Goal: Task Accomplishment & Management: Manage account settings

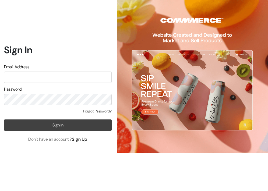
type input "info.dermaheal@gmail.com"
click at [48, 126] on button "Sign In" at bounding box center [58, 124] width 108 height 11
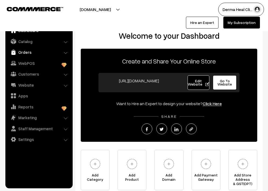
click at [41, 51] on link "Orders" at bounding box center [39, 52] width 64 height 10
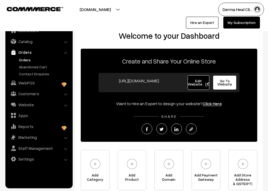
click at [32, 62] on link "Orders" at bounding box center [43, 60] width 53 height 6
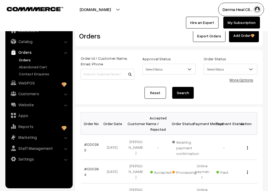
click at [158, 45] on div "Dashboard / Orders Orders Export Orders Add Order" at bounding box center [168, 33] width 187 height 26
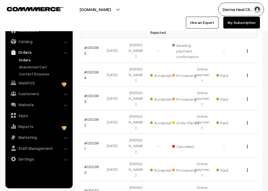
scroll to position [108, 0]
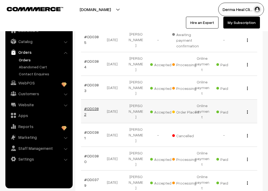
click at [91, 106] on link "#OD0382" at bounding box center [91, 111] width 15 height 10
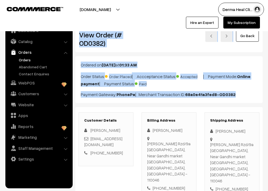
drag, startPoint x: 79, startPoint y: 31, endPoint x: 143, endPoint y: 99, distance: 93.2
click at [168, 62] on p "Ordered on Aug 17, 2025 at 01:33 AM" at bounding box center [169, 65] width 176 height 6
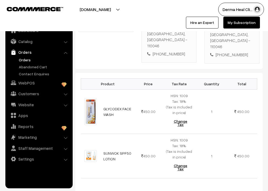
scroll to position [140, 0]
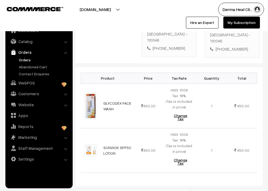
click at [170, 45] on div "+91 8800322236" at bounding box center [169, 48] width 44 height 6
copy div "8800322236"
click at [122, 16] on div at bounding box center [65, 9] width 129 height 13
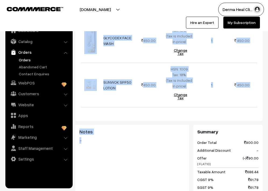
scroll to position [233, 0]
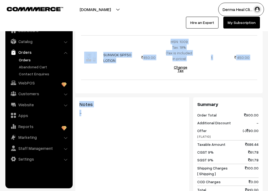
drag, startPoint x: 80, startPoint y: 41, endPoint x: 157, endPoint y: 138, distance: 123.7
click at [157, 138] on div "Dashboard / orders / View Order View Order (# OD0382) Go Back Ordered on Aug 17…" at bounding box center [168, 30] width 187 height 486
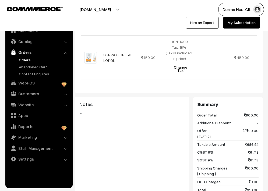
click at [157, 138] on div "Notes -" at bounding box center [132, 124] width 114 height 54
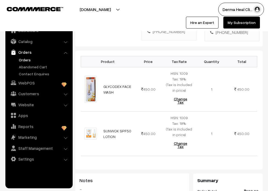
scroll to position [157, 0]
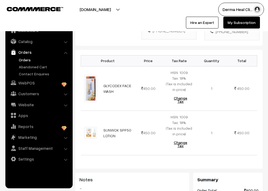
click at [135, 26] on div "Derma Heal Cli… My Profile Refer & Earn Support Sign Out Hire an Expert My Subs…" at bounding box center [202, 16] width 137 height 26
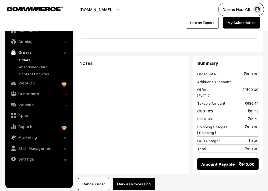
scroll to position [276, 0]
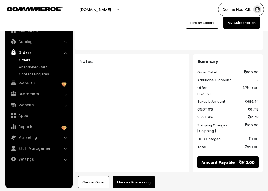
click at [73, 16] on button "[DOMAIN_NAME]" at bounding box center [95, 9] width 69 height 13
click at [126, 90] on div "Notes -" at bounding box center [132, 81] width 114 height 54
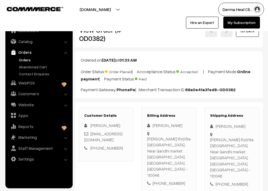
scroll to position [0, 0]
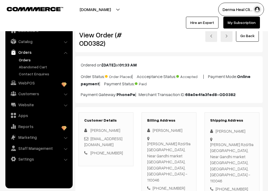
click at [107, 12] on div at bounding box center [65, 9] width 129 height 13
click at [165, 43] on div "Go Back" at bounding box center [200, 39] width 125 height 19
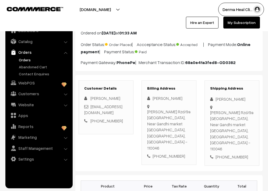
scroll to position [32, 0]
click at [123, 145] on div "Customer Details Sonika Sharma trsonikasharma@gmail.com +91 8800322236" at bounding box center [106, 122] width 63 height 85
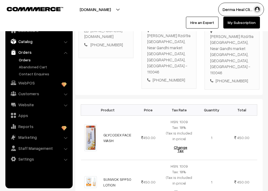
scroll to position [108, 0]
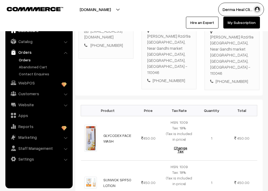
click at [34, 32] on link "Dashboard" at bounding box center [39, 31] width 64 height 10
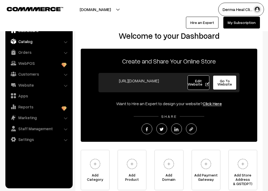
click at [25, 44] on link "Catalog" at bounding box center [39, 42] width 64 height 10
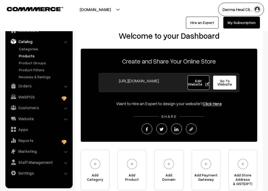
click at [28, 57] on link "Products" at bounding box center [43, 56] width 53 height 6
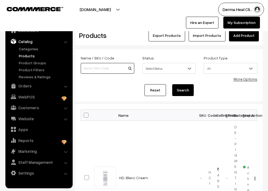
click at [99, 69] on input at bounding box center [108, 68] width 54 height 11
type input "sunwok"
click at [172, 84] on button "Search" at bounding box center [183, 90] width 22 height 12
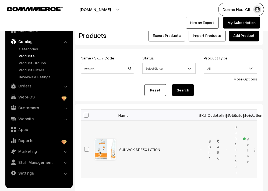
click at [256, 151] on td "View Edit Delete" at bounding box center [252, 150] width 9 height 58
click at [254, 151] on img "button" at bounding box center [254, 149] width 1 height 3
click at [246, 128] on td "Active" at bounding box center [244, 150] width 9 height 58
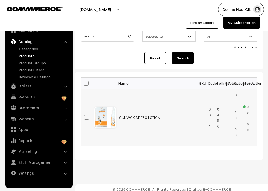
scroll to position [36, 0]
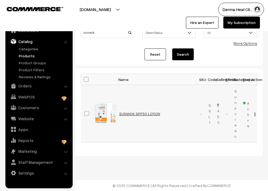
click at [139, 114] on link "SUNWOK SPF50 LOTION" at bounding box center [139, 113] width 41 height 5
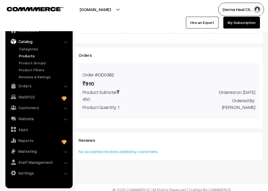
scroll to position [424, 0]
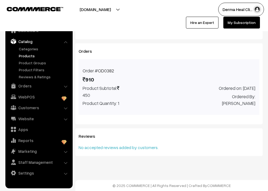
click at [132, 148] on div "No accepted reviews added by customers." at bounding box center [169, 147] width 181 height 6
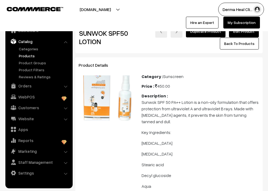
scroll to position [0, 0]
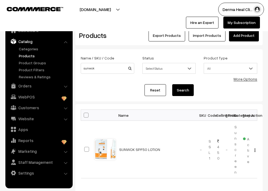
scroll to position [36, 0]
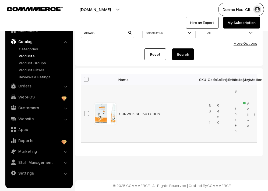
click at [254, 116] on button "button" at bounding box center [254, 114] width 1 height 4
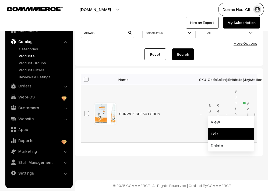
click at [226, 134] on link "Edit" at bounding box center [231, 134] width 46 height 12
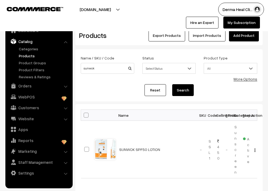
scroll to position [36, 0]
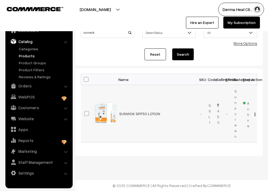
click at [255, 115] on img "button" at bounding box center [254, 114] width 1 height 3
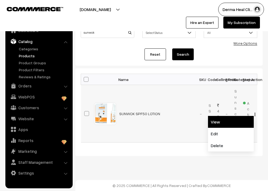
click at [228, 122] on link "View" at bounding box center [231, 122] width 46 height 12
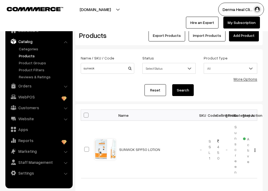
scroll to position [36, 0]
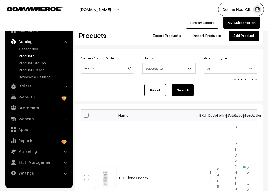
click at [27, 56] on link "Products" at bounding box center [43, 56] width 53 height 6
click at [101, 68] on input at bounding box center [108, 68] width 54 height 11
type input "sunwok"
click at [172, 84] on button "Search" at bounding box center [183, 90] width 22 height 12
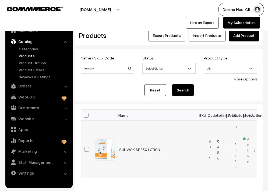
click at [84, 150] on span at bounding box center [86, 149] width 5 height 5
click at [84, 148] on input "checkbox" at bounding box center [83, 145] width 3 height 3
checkbox input "true"
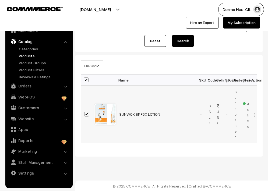
scroll to position [50, 0]
click at [256, 116] on td "View Edit Delete" at bounding box center [252, 114] width 9 height 58
click at [256, 115] on td "View Edit Delete" at bounding box center [252, 114] width 9 height 58
click at [255, 115] on img "button" at bounding box center [254, 114] width 1 height 3
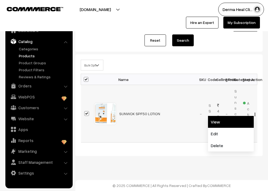
click at [225, 121] on link "View" at bounding box center [231, 122] width 46 height 12
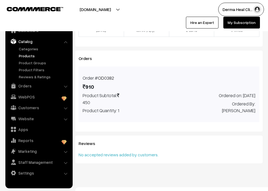
scroll to position [424, 0]
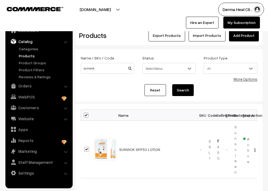
scroll to position [36, 0]
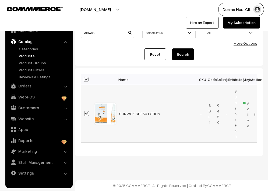
click at [254, 114] on img "button" at bounding box center [254, 114] width 1 height 3
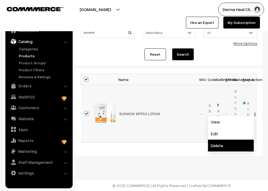
click at [219, 148] on link "Delete" at bounding box center [231, 146] width 46 height 12
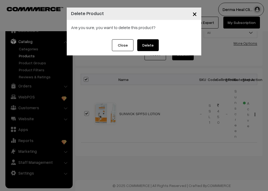
click at [148, 42] on button "Delete" at bounding box center [148, 45] width 22 height 12
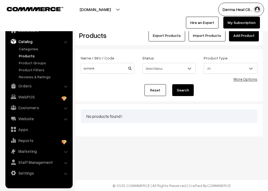
click at [31, 54] on link "Products" at bounding box center [43, 56] width 53 height 6
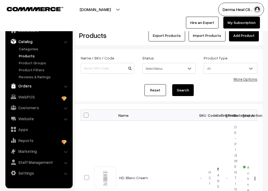
click at [30, 84] on link "Orders" at bounding box center [39, 86] width 64 height 10
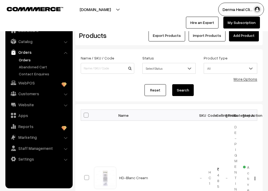
click at [37, 59] on link "Orders" at bounding box center [43, 60] width 53 height 6
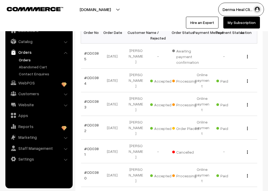
scroll to position [97, 0]
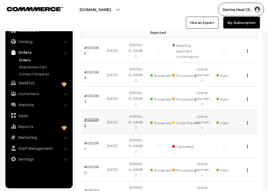
click at [89, 117] on link "#OD0382" at bounding box center [91, 122] width 15 height 10
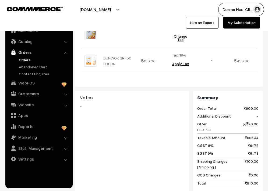
scroll to position [220, 0]
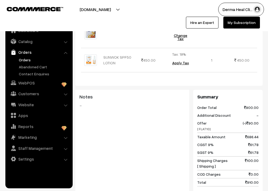
click at [118, 125] on div "Notes -" at bounding box center [132, 117] width 114 height 54
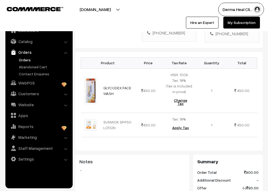
scroll to position [155, 0]
